Goal: Task Accomplishment & Management: Manage account settings

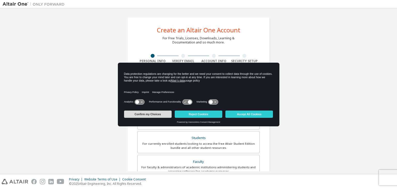
click at [163, 115] on button "Confirm my Choices" at bounding box center [148, 113] width 48 height 7
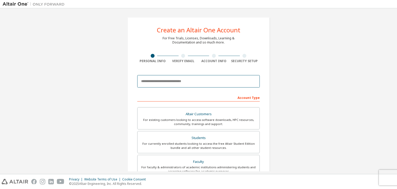
click at [203, 83] on input "email" at bounding box center [198, 81] width 123 height 12
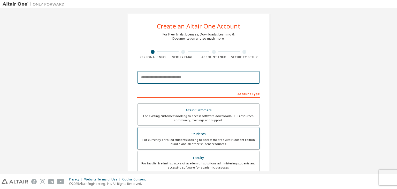
scroll to position [4, 0]
click at [196, 80] on input "email" at bounding box center [198, 77] width 123 height 12
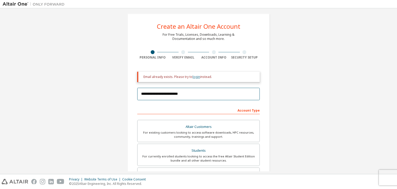
type input "**********"
click at [195, 78] on link "login" at bounding box center [196, 76] width 7 height 4
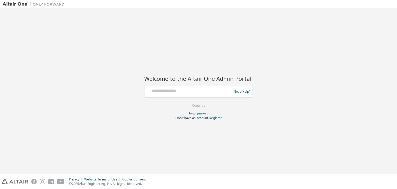
click at [182, 94] on div at bounding box center [189, 91] width 85 height 10
click at [159, 90] on input "text" at bounding box center [189, 89] width 85 height 7
type input "**********"
click at [196, 102] on button "Continue" at bounding box center [199, 106] width 24 height 8
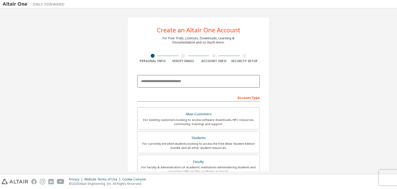
click at [179, 83] on input "email" at bounding box center [198, 81] width 123 height 12
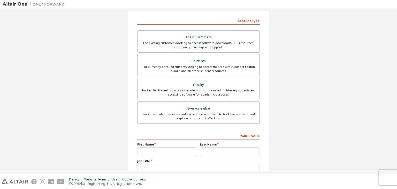
scroll to position [95, 0]
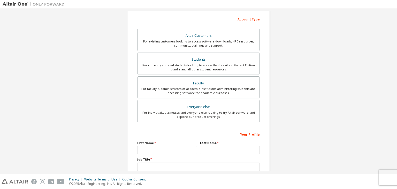
type input "**********"
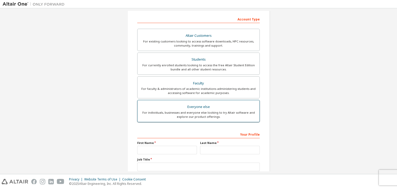
click at [202, 113] on div "For individuals, businesses and everyone else looking to try Altair software an…" at bounding box center [199, 114] width 116 height 8
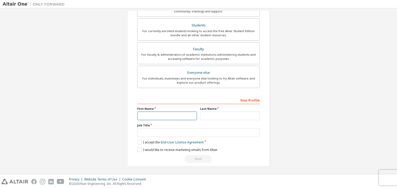
click at [171, 115] on input "text" at bounding box center [167, 115] width 60 height 9
type input "**********"
click at [220, 114] on input "text" at bounding box center [230, 115] width 60 height 9
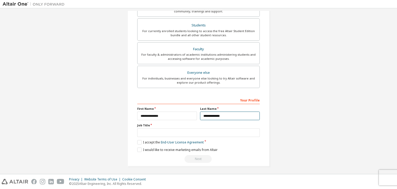
type input "**********"
click at [196, 131] on input "text" at bounding box center [198, 132] width 123 height 9
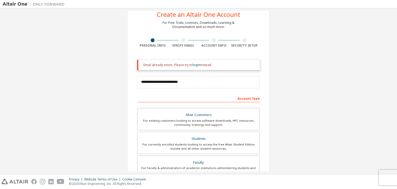
scroll to position [15, 0]
click at [195, 66] on link "login" at bounding box center [196, 65] width 7 height 4
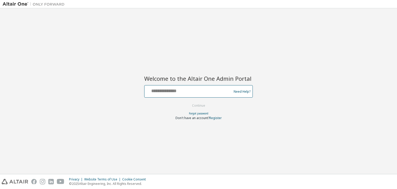
click at [189, 91] on input "text" at bounding box center [189, 89] width 85 height 7
type input "**********"
click at [196, 106] on button "Continue" at bounding box center [199, 106] width 24 height 8
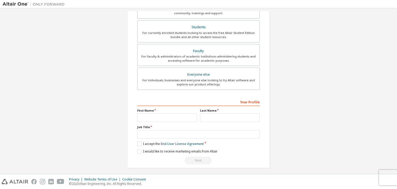
scroll to position [112, 0]
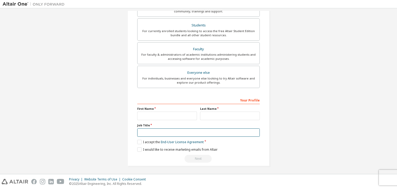
click at [190, 131] on input "text" at bounding box center [198, 132] width 123 height 9
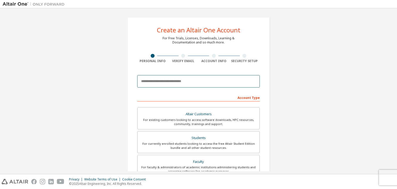
click at [191, 86] on input "email" at bounding box center [198, 81] width 123 height 12
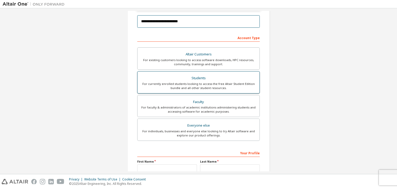
scroll to position [76, 0]
type input "**********"
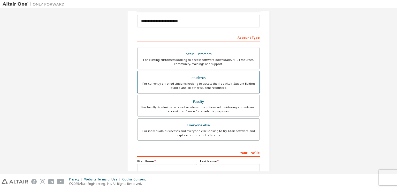
click at [171, 130] on div "For individuals, businesses and everyone else looking to try Altair software an…" at bounding box center [199, 133] width 116 height 8
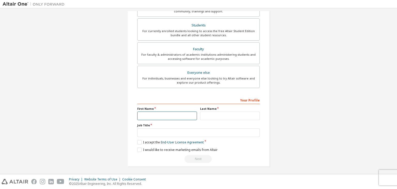
click at [177, 114] on input "text" at bounding box center [167, 115] width 60 height 9
type input "**********"
click at [221, 115] on input "text" at bounding box center [230, 115] width 60 height 9
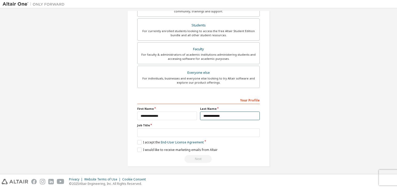
type input "**********"
click at [215, 130] on input "text" at bounding box center [198, 132] width 123 height 9
click at [182, 130] on input "text" at bounding box center [198, 132] width 123 height 9
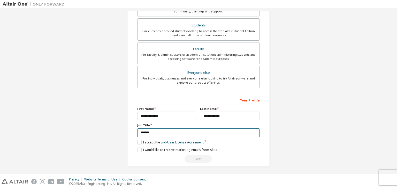
type input "*******"
click at [138, 141] on label "I accept the End-User License Agreement" at bounding box center [170, 142] width 66 height 4
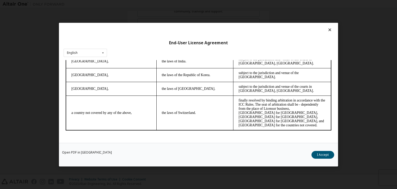
scroll to position [8, 0]
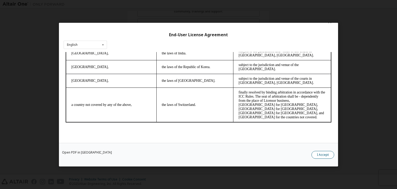
click at [325, 152] on button "I Accept" at bounding box center [323, 155] width 23 height 8
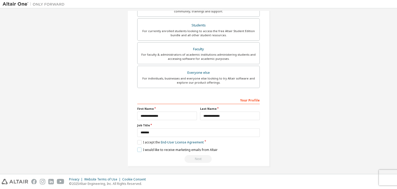
click at [138, 148] on label "I would like to receive marketing emails from Altair" at bounding box center [177, 149] width 80 height 4
click at [196, 156] on div "Next" at bounding box center [198, 159] width 123 height 8
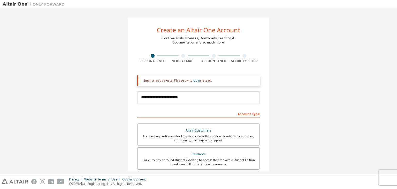
scroll to position [129, 0]
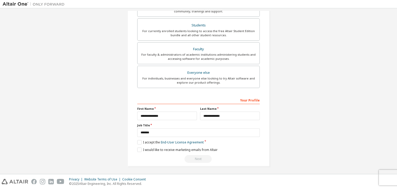
click at [191, 157] on div "Next" at bounding box center [198, 159] width 123 height 8
click at [181, 141] on link "End-User License Agreement" at bounding box center [182, 142] width 43 height 4
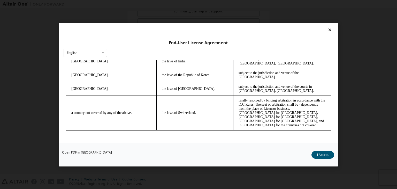
scroll to position [8, 0]
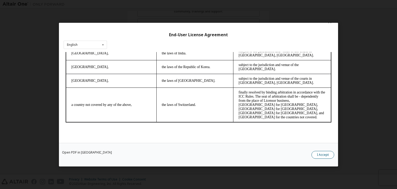
click at [319, 157] on button "I Accept" at bounding box center [323, 155] width 23 height 8
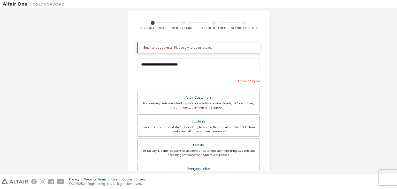
scroll to position [0, 0]
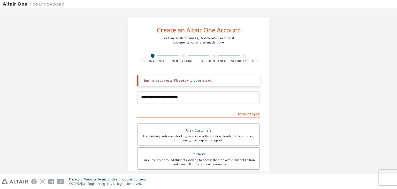
click at [193, 80] on link "login" at bounding box center [196, 80] width 7 height 4
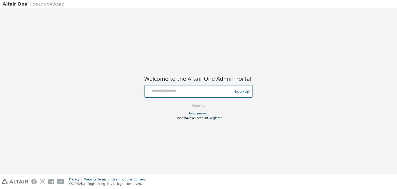
click at [242, 92] on link "Need Help?" at bounding box center [242, 91] width 17 height 0
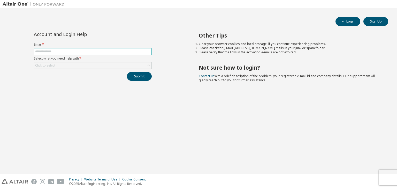
click at [86, 52] on input "text" at bounding box center [92, 51] width 115 height 4
type input "**********"
click at [68, 63] on div "Click to select" at bounding box center [92, 65] width 117 height 6
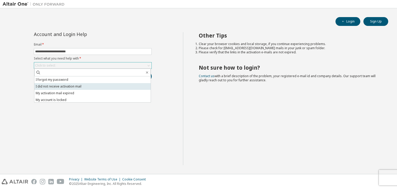
click at [80, 85] on li "I did not receive activation mail" at bounding box center [92, 86] width 116 height 7
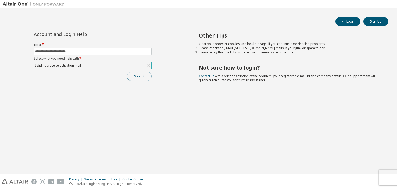
click at [137, 77] on button "Submit" at bounding box center [139, 76] width 25 height 9
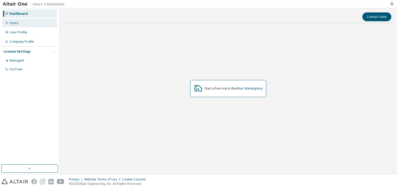
click at [32, 23] on div "Users" at bounding box center [29, 23] width 55 height 8
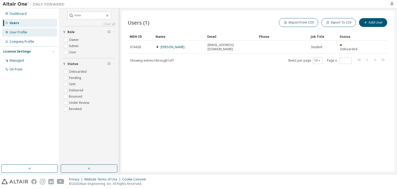
click at [27, 35] on div "User Profile" at bounding box center [29, 32] width 55 height 8
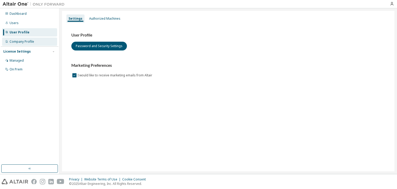
click at [25, 42] on div "Company Profile" at bounding box center [22, 42] width 25 height 4
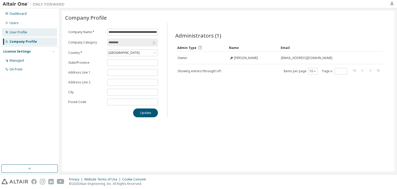
click at [30, 32] on div "User Profile" at bounding box center [29, 32] width 55 height 8
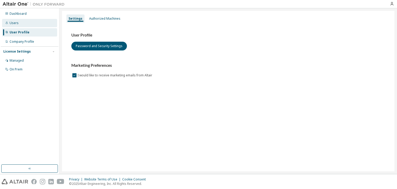
click at [33, 22] on div "Users" at bounding box center [29, 23] width 55 height 8
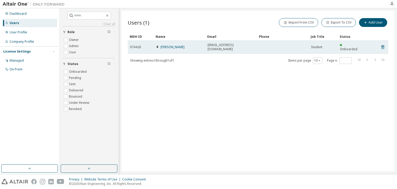
click at [351, 49] on td "Onboarded" at bounding box center [351, 47] width 26 height 13
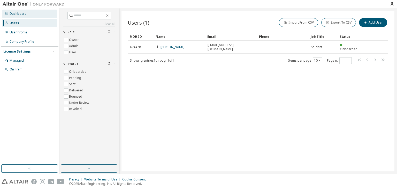
click at [35, 16] on div "Dashboard" at bounding box center [29, 14] width 55 height 8
